Goal: Check status: Check status

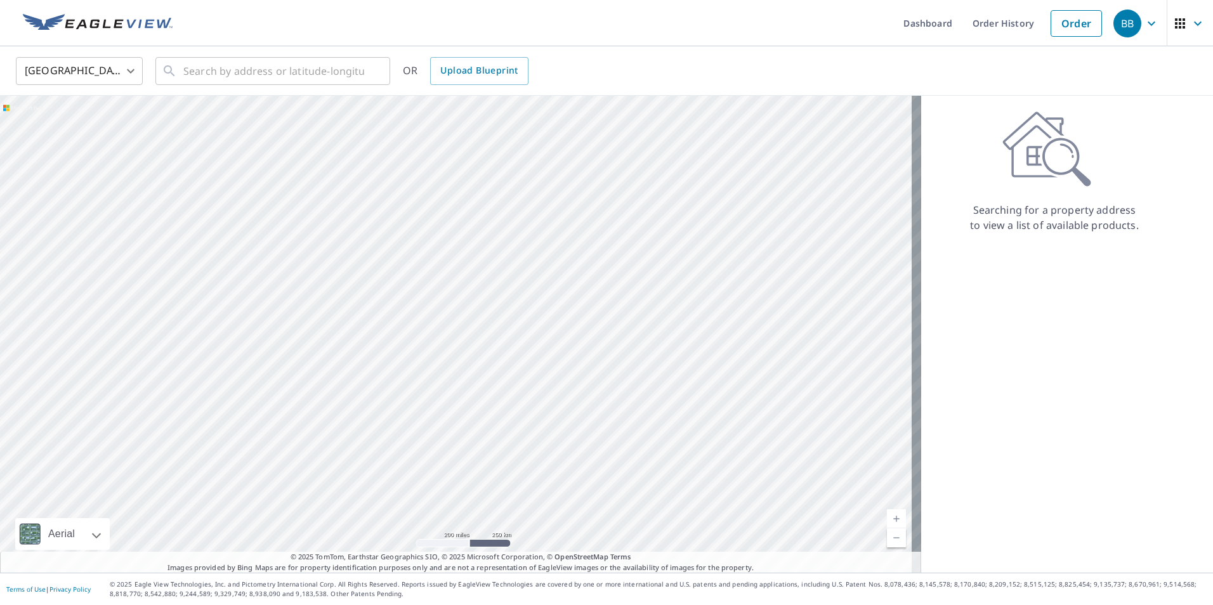
click at [1146, 25] on icon "button" at bounding box center [1151, 23] width 15 height 15
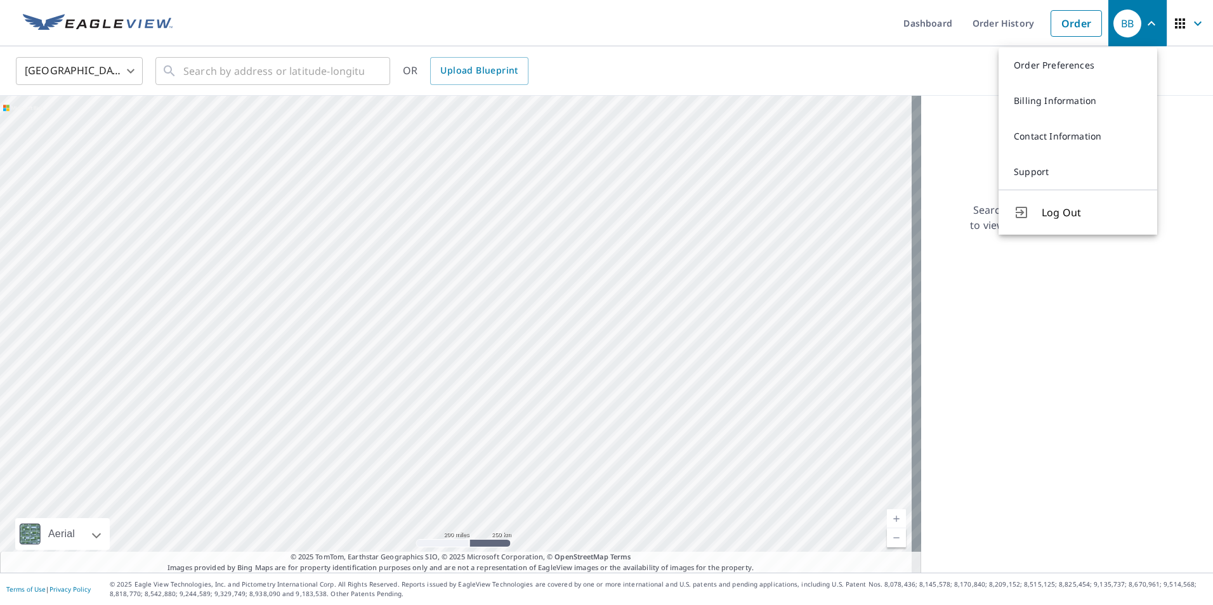
click at [1146, 25] on icon "button" at bounding box center [1151, 23] width 15 height 15
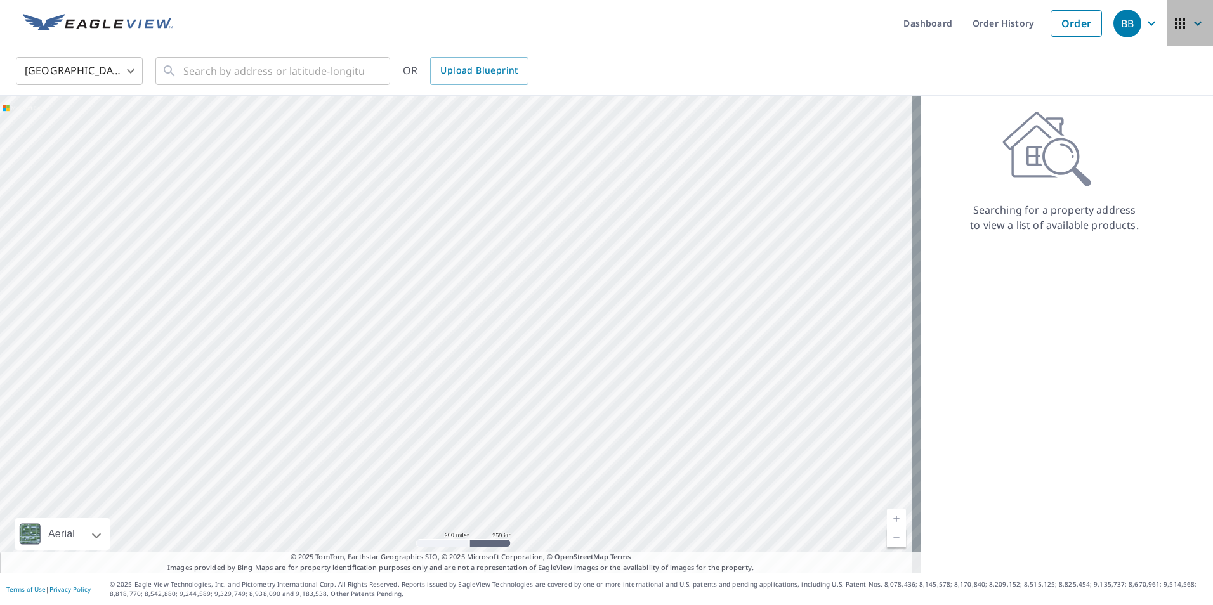
click at [1190, 28] on icon "button" at bounding box center [1197, 23] width 15 height 15
click at [1148, 27] on icon "button" at bounding box center [1151, 23] width 15 height 15
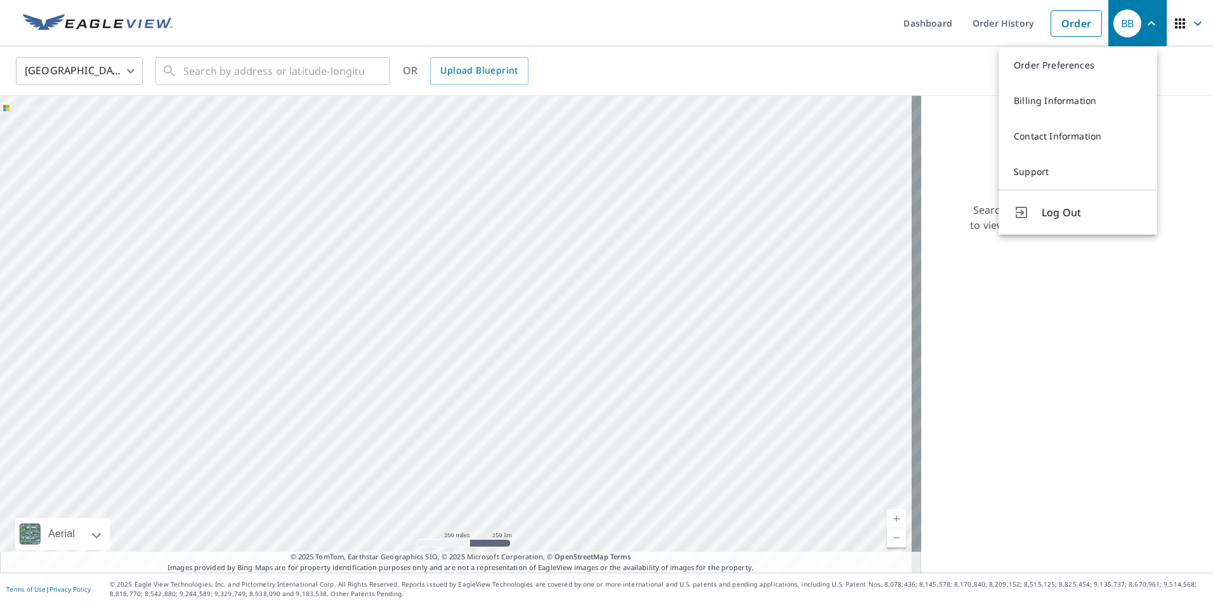
click at [1148, 27] on icon "button" at bounding box center [1151, 23] width 15 height 15
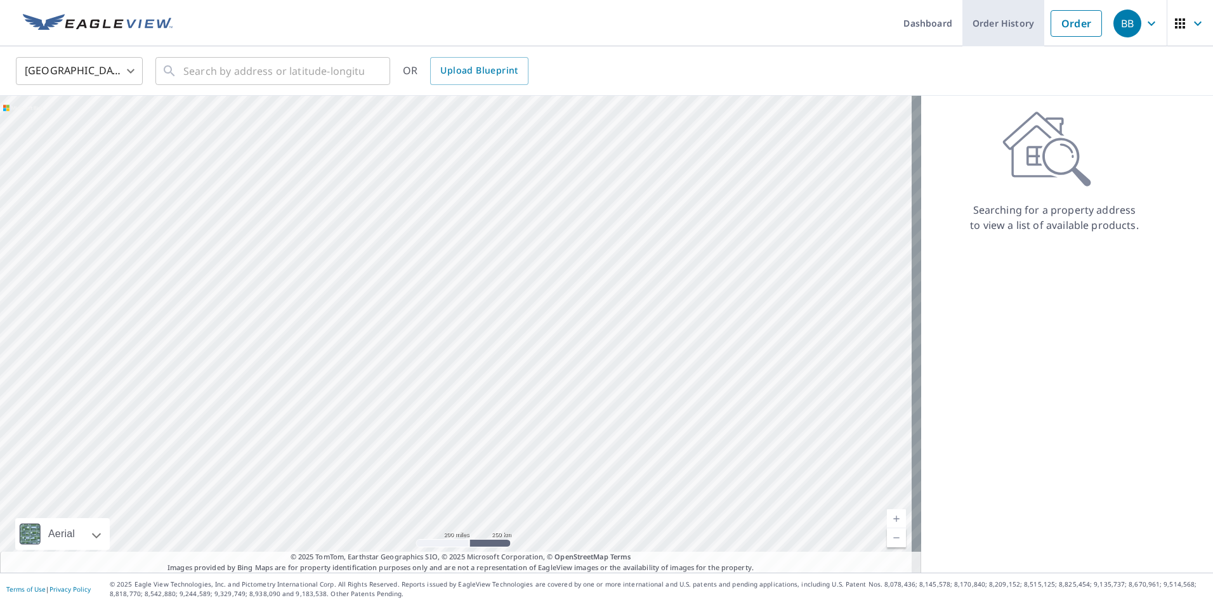
click at [1004, 27] on link "Order History" at bounding box center [1003, 23] width 82 height 46
